Goal: Use online tool/utility: Utilize a website feature to perform a specific function

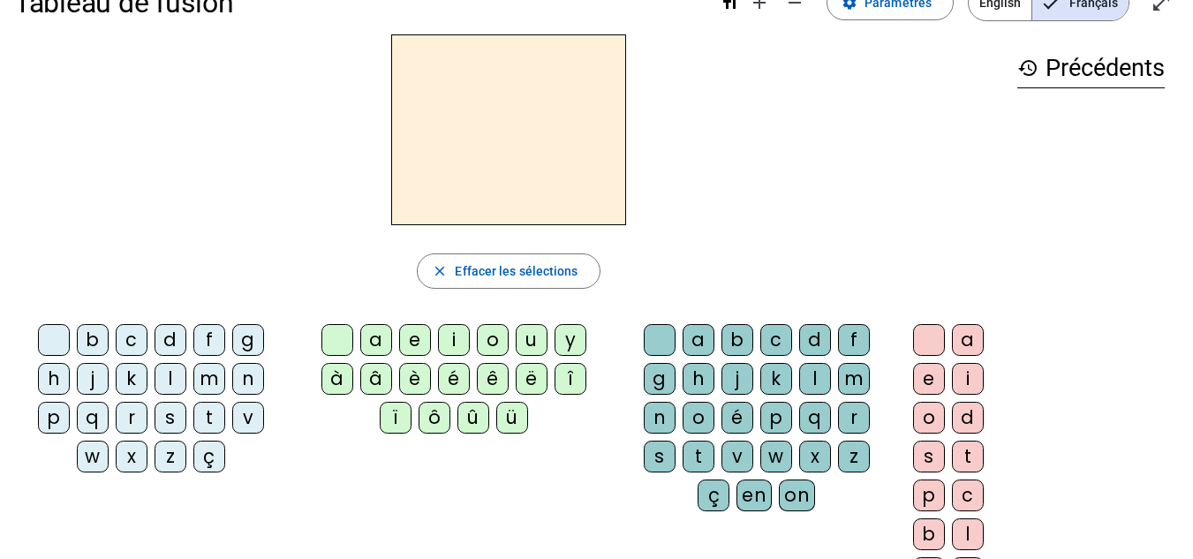
scroll to position [45, 0]
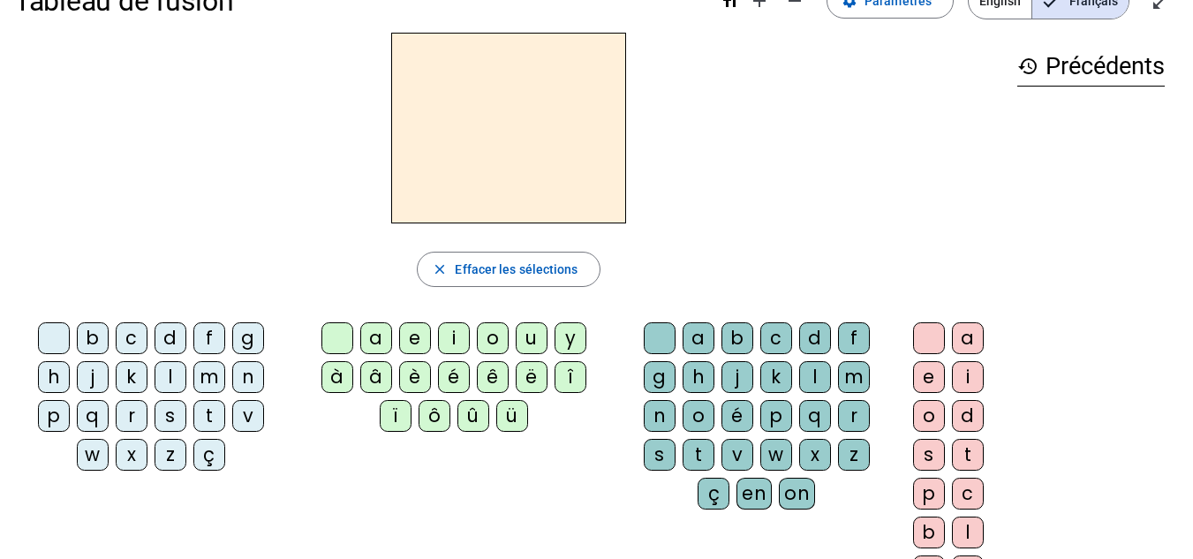
click at [213, 419] on div "t" at bounding box center [209, 416] width 32 height 32
click at [367, 344] on div "a" at bounding box center [376, 338] width 32 height 32
click at [773, 341] on div "c" at bounding box center [776, 338] width 32 height 32
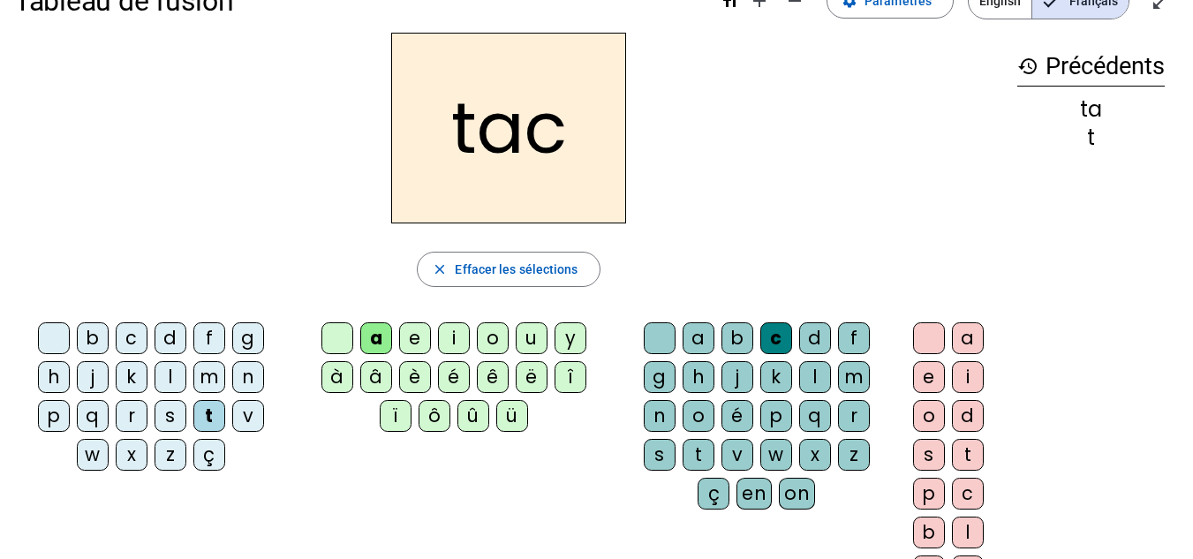
click at [667, 343] on div at bounding box center [660, 338] width 32 height 32
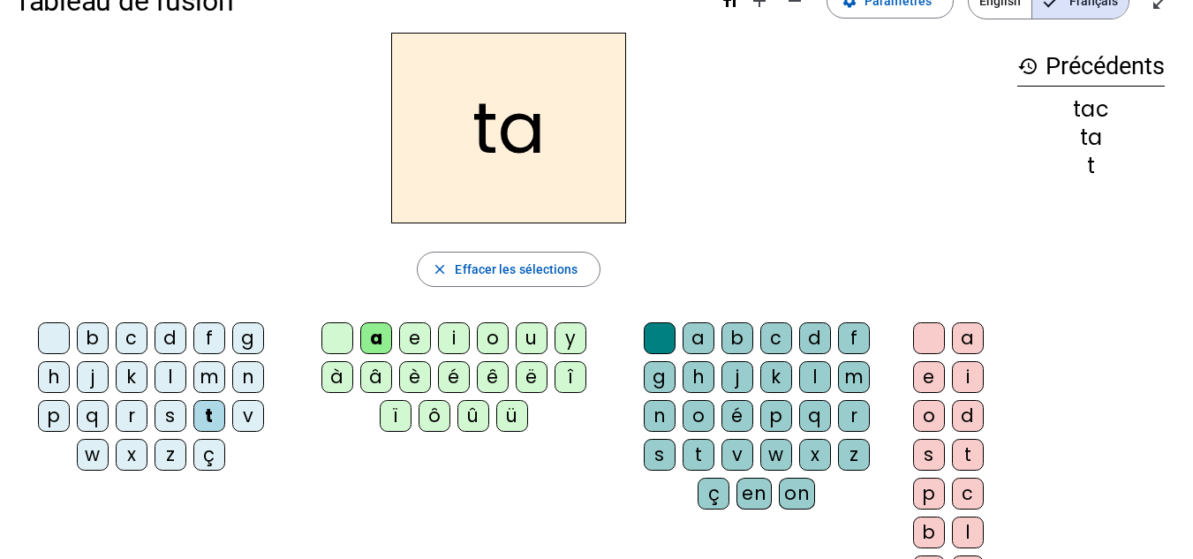
click at [413, 340] on div "e" at bounding box center [415, 338] width 32 height 32
click at [460, 346] on div "i" at bounding box center [454, 338] width 32 height 32
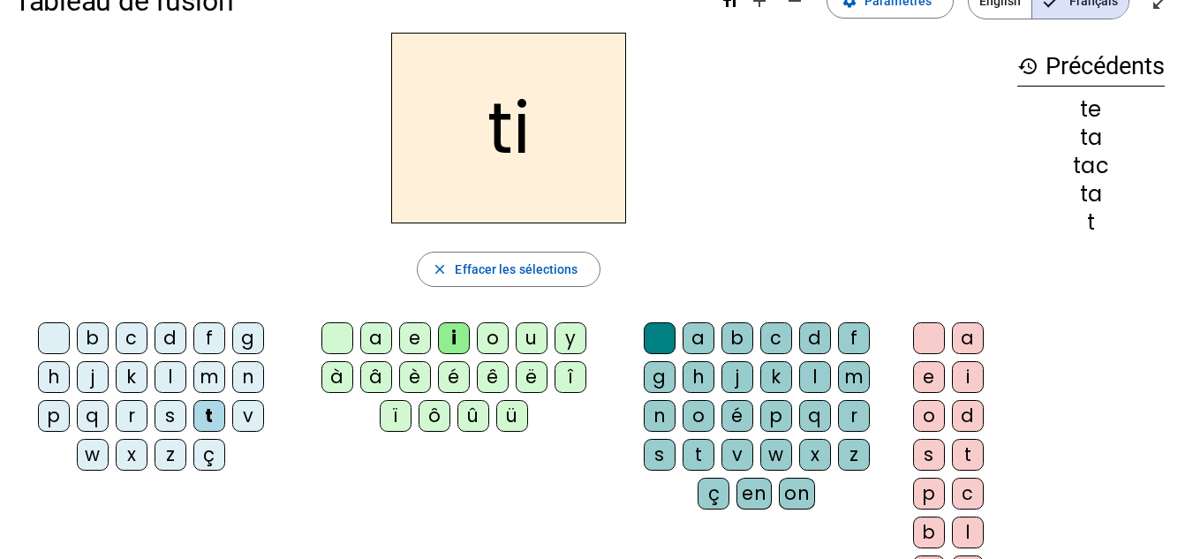
click at [421, 334] on div "e" at bounding box center [415, 338] width 32 height 32
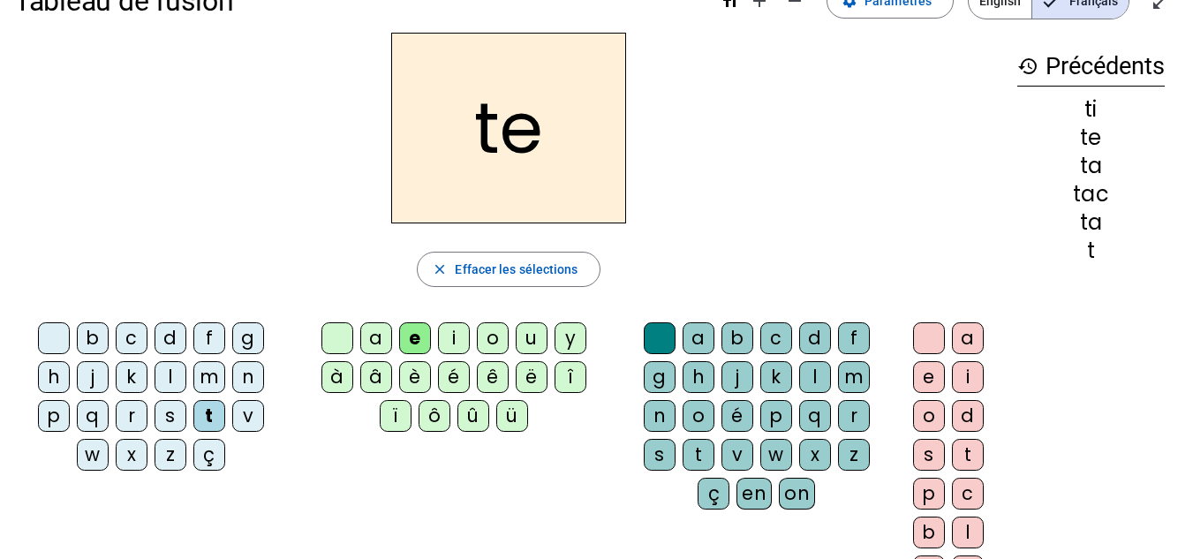
click at [89, 381] on div "j" at bounding box center [93, 377] width 32 height 32
click at [168, 343] on div "d" at bounding box center [171, 338] width 32 height 32
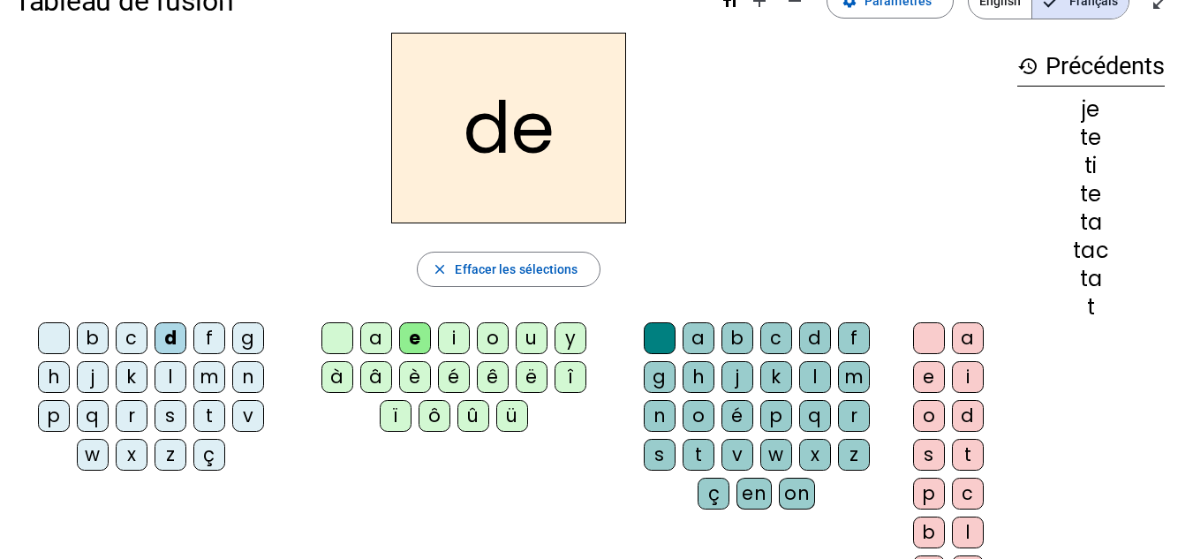
click at [207, 381] on div "m" at bounding box center [209, 377] width 32 height 32
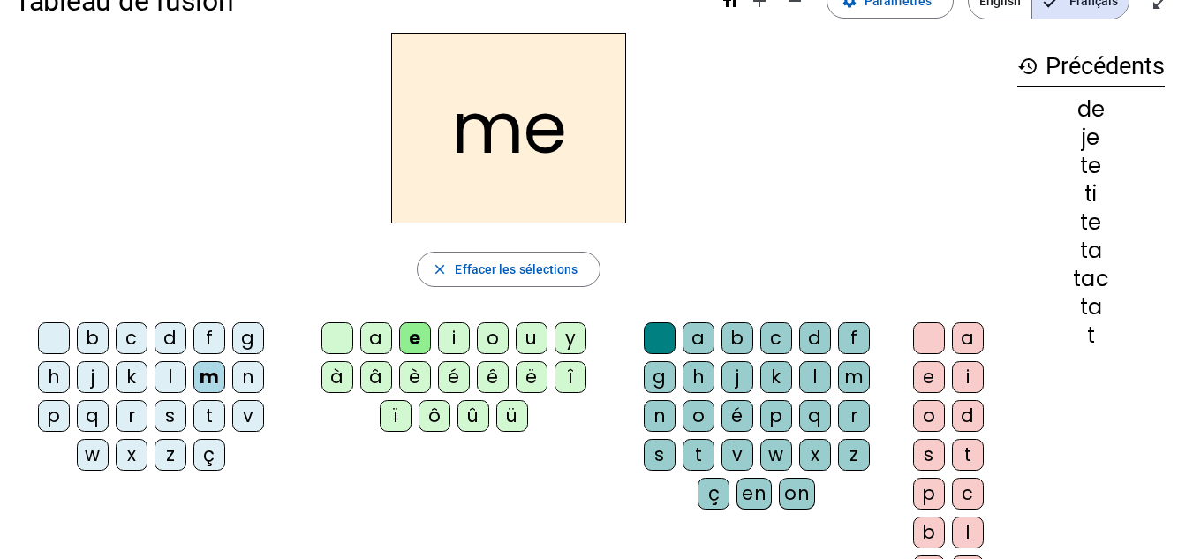
click at [368, 347] on div "a" at bounding box center [376, 338] width 32 height 32
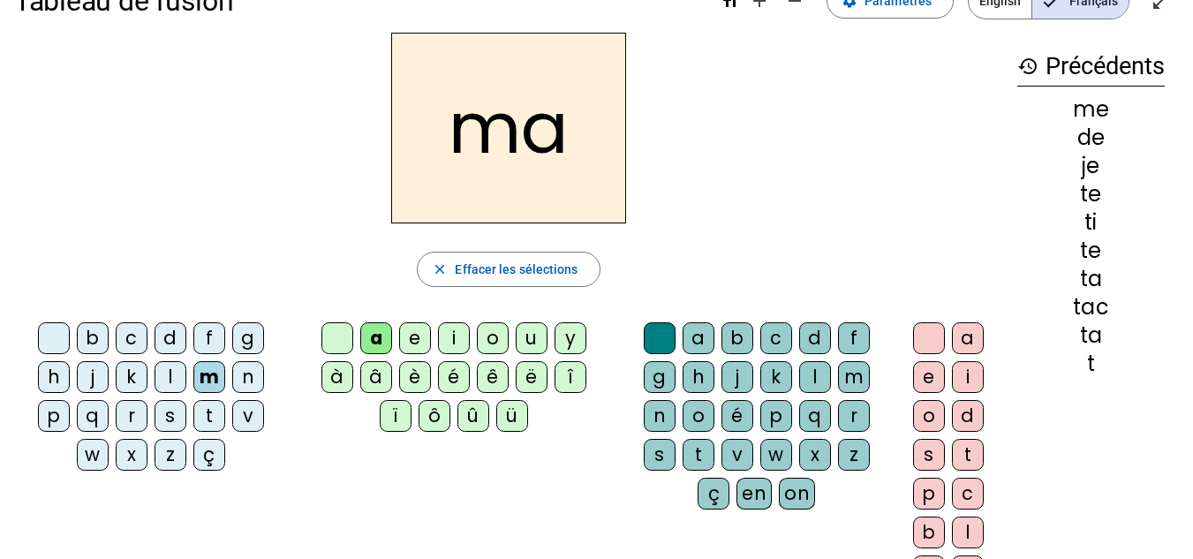
click at [180, 376] on div "l" at bounding box center [171, 377] width 32 height 32
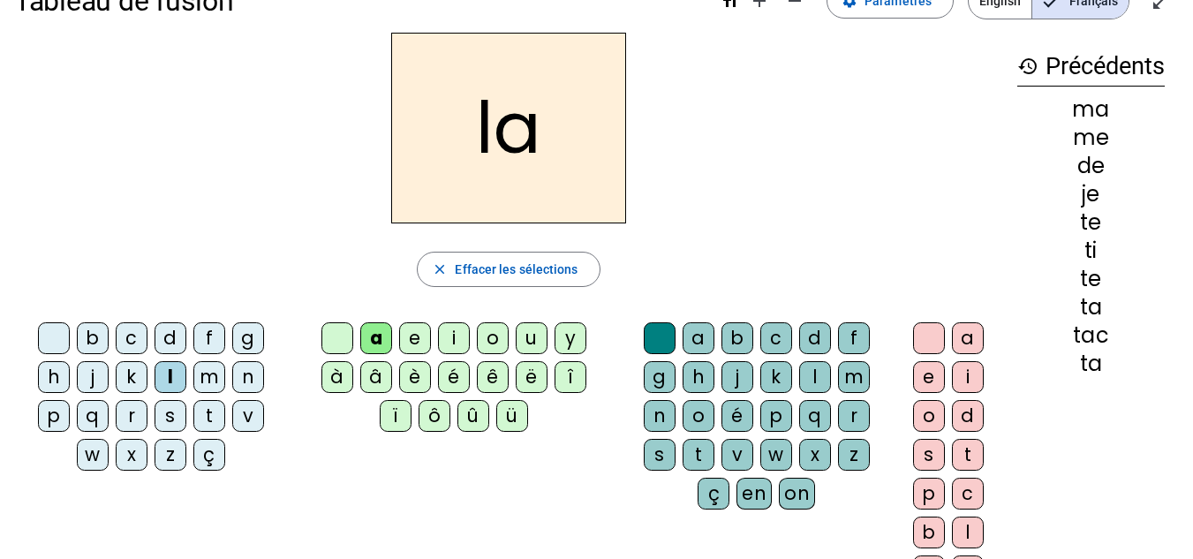
click at [778, 332] on div "c" at bounding box center [776, 338] width 32 height 32
